Goal: Find specific page/section: Find specific page/section

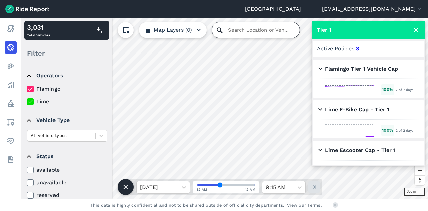
click at [228, 34] on input "Search Location or Vehicles" at bounding box center [256, 30] width 88 height 16
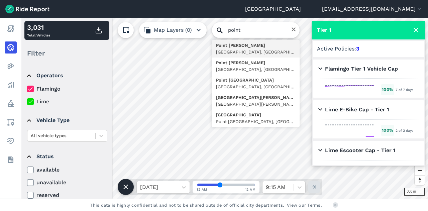
type input "[GEOGRAPHIC_DATA][PERSON_NAME], [GEOGRAPHIC_DATA], [GEOGRAPHIC_DATA], [GEOGRAPH…"
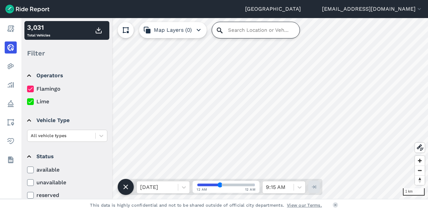
click at [213, 31] on input "Search Location or Vehicles" at bounding box center [256, 30] width 88 height 16
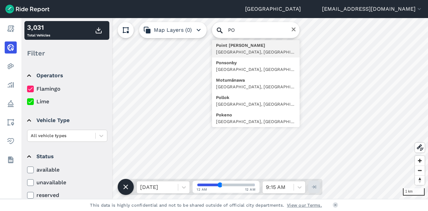
type input "[GEOGRAPHIC_DATA][PERSON_NAME], [GEOGRAPHIC_DATA], [GEOGRAPHIC_DATA], [GEOGRAPH…"
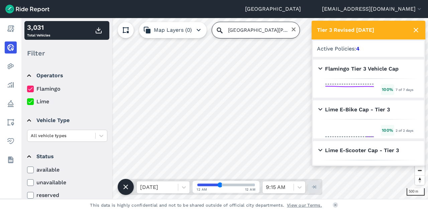
click at [237, 34] on input "[GEOGRAPHIC_DATA][PERSON_NAME], [GEOGRAPHIC_DATA], [GEOGRAPHIC_DATA], [GEOGRAPH…" at bounding box center [256, 30] width 88 height 16
click at [291, 28] on icon "Clear" at bounding box center [293, 29] width 4 height 4
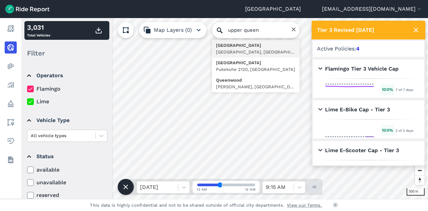
type input "[STREET_ADDRESS]"
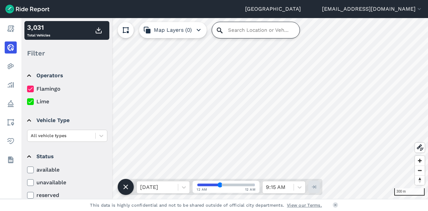
click at [221, 34] on input "Search Location or Vehicles" at bounding box center [256, 30] width 88 height 16
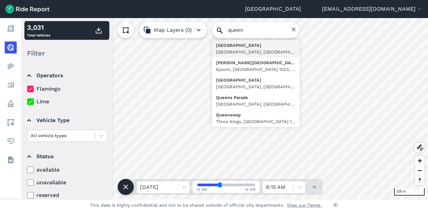
type input "[GEOGRAPHIC_DATA], [GEOGRAPHIC_DATA]"
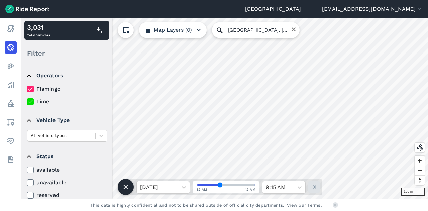
click at [274, 36] on div "100 m 3,031 Total Vehicles Filter Operators Flamingo Lime Vehicle Type All vehi…" at bounding box center [224, 108] width 406 height 181
click at [255, 32] on input "[GEOGRAPHIC_DATA], [GEOGRAPHIC_DATA]" at bounding box center [256, 30] width 88 height 16
click at [291, 32] on icon "Clear" at bounding box center [293, 29] width 5 height 5
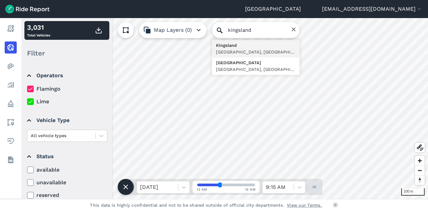
type input "[GEOGRAPHIC_DATA], [GEOGRAPHIC_DATA], [GEOGRAPHIC_DATA], [GEOGRAPHIC_DATA]"
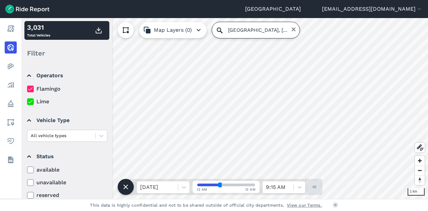
click at [247, 29] on input "[GEOGRAPHIC_DATA], [GEOGRAPHIC_DATA], [GEOGRAPHIC_DATA], [GEOGRAPHIC_DATA]" at bounding box center [256, 30] width 88 height 16
click at [291, 30] on icon "Clear" at bounding box center [293, 29] width 5 height 5
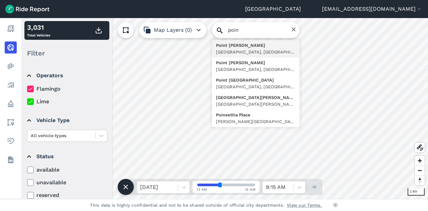
type input "[GEOGRAPHIC_DATA][PERSON_NAME], [GEOGRAPHIC_DATA], [GEOGRAPHIC_DATA], [GEOGRAPH…"
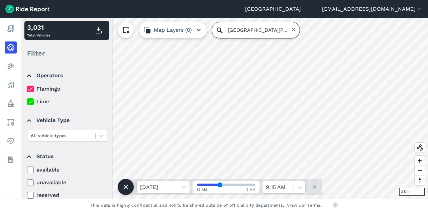
click at [240, 36] on input "[GEOGRAPHIC_DATA][PERSON_NAME], [GEOGRAPHIC_DATA], [GEOGRAPHIC_DATA], [GEOGRAPH…" at bounding box center [256, 30] width 88 height 16
click at [291, 28] on icon "Clear" at bounding box center [293, 29] width 4 height 4
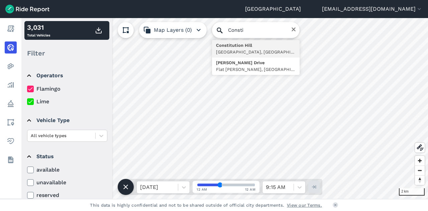
type input "[GEOGRAPHIC_DATA], [GEOGRAPHIC_DATA], [GEOGRAPHIC_DATA]"
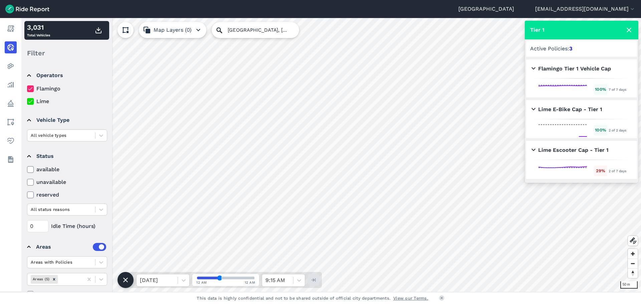
click at [427, 29] on icon at bounding box center [629, 30] width 8 height 8
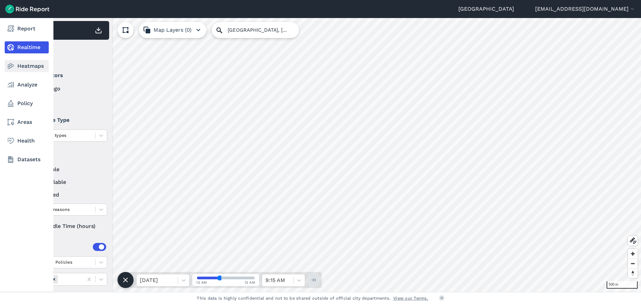
click at [29, 66] on link "Heatmaps" at bounding box center [27, 66] width 44 height 12
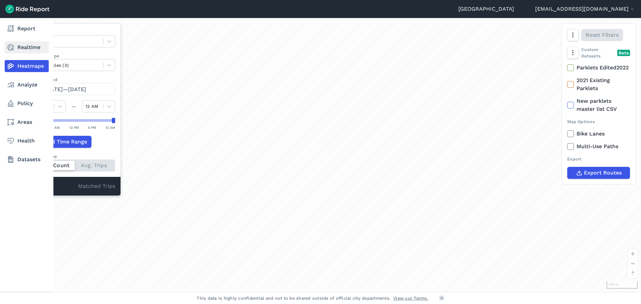
click at [25, 52] on link "Realtime" at bounding box center [27, 47] width 44 height 12
